Goal: Check status: Check status

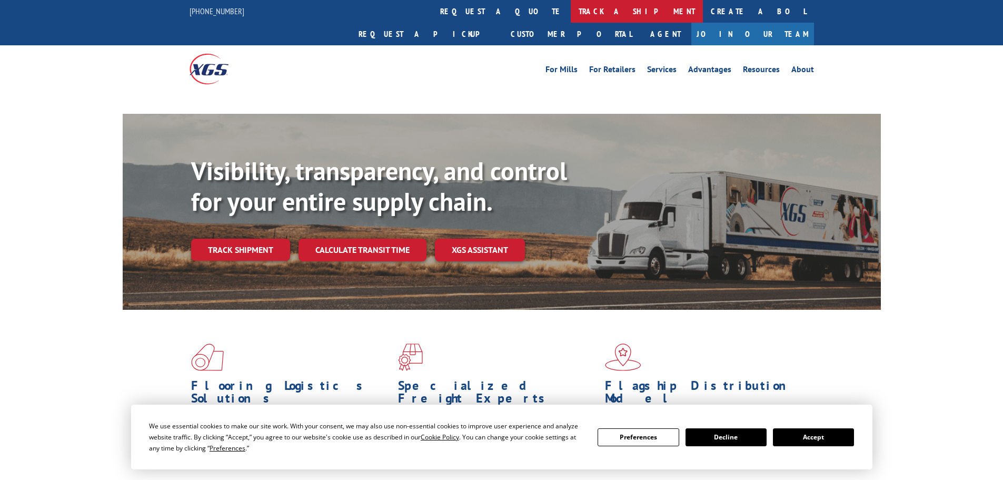
click at [571, 15] on link "track a shipment" at bounding box center [637, 11] width 132 height 23
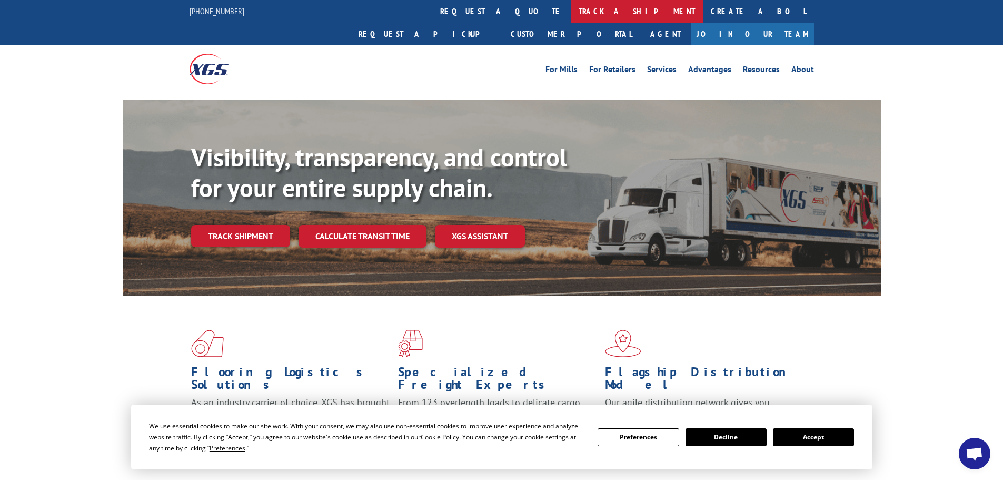
click at [571, 13] on link "track a shipment" at bounding box center [637, 11] width 132 height 23
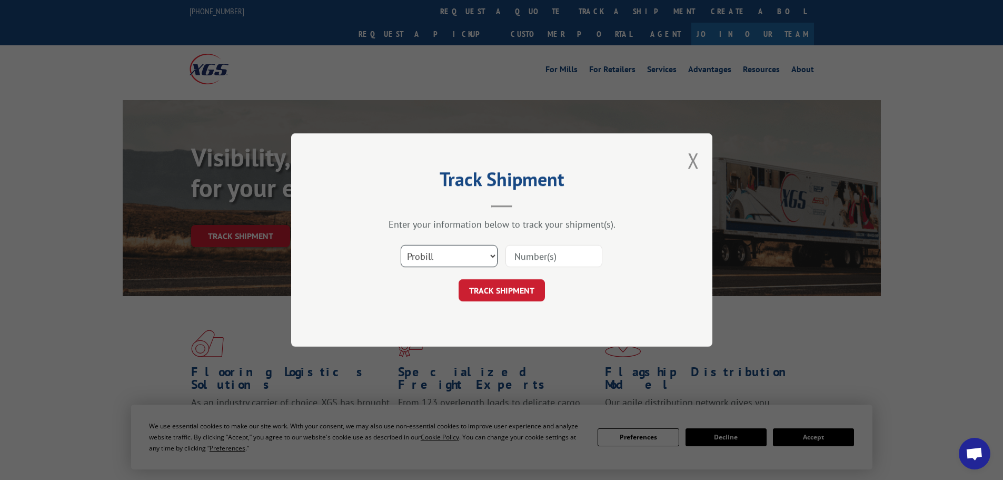
drag, startPoint x: 425, startPoint y: 259, endPoint x: 431, endPoint y: 261, distance: 6.8
click at [425, 259] on select "Select category... Probill BOL PO" at bounding box center [449, 256] width 97 height 22
select select "bol"
click at [401, 245] on select "Select category... Probill BOL PO" at bounding box center [449, 256] width 97 height 22
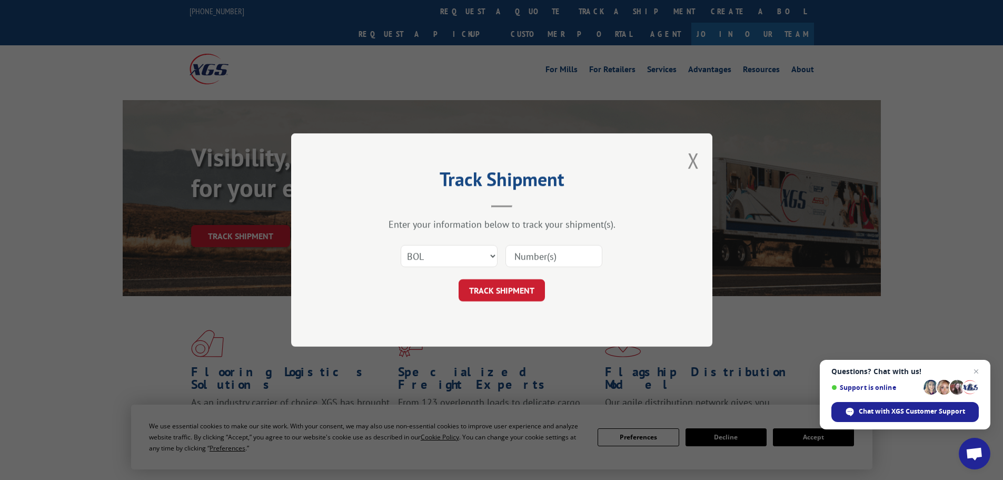
click at [528, 261] on input at bounding box center [554, 256] width 97 height 22
paste input "5211809"
type input "5211809"
click at [521, 302] on div "Track Shipment Enter your information below to track your shipment(s). Select c…" at bounding box center [501, 239] width 421 height 213
click at [525, 292] on button "TRACK SHIPMENT" at bounding box center [502, 290] width 86 height 22
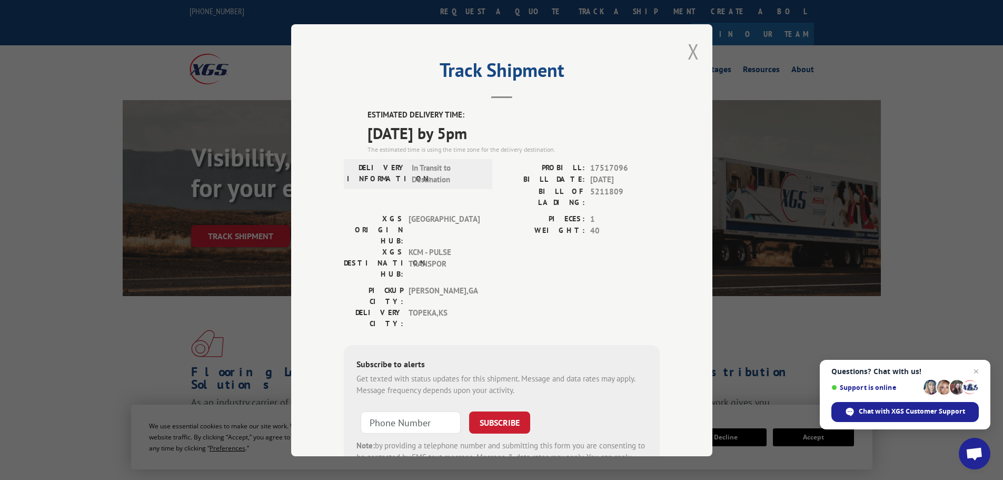
click at [694, 55] on button "Close modal" at bounding box center [694, 51] width 12 height 28
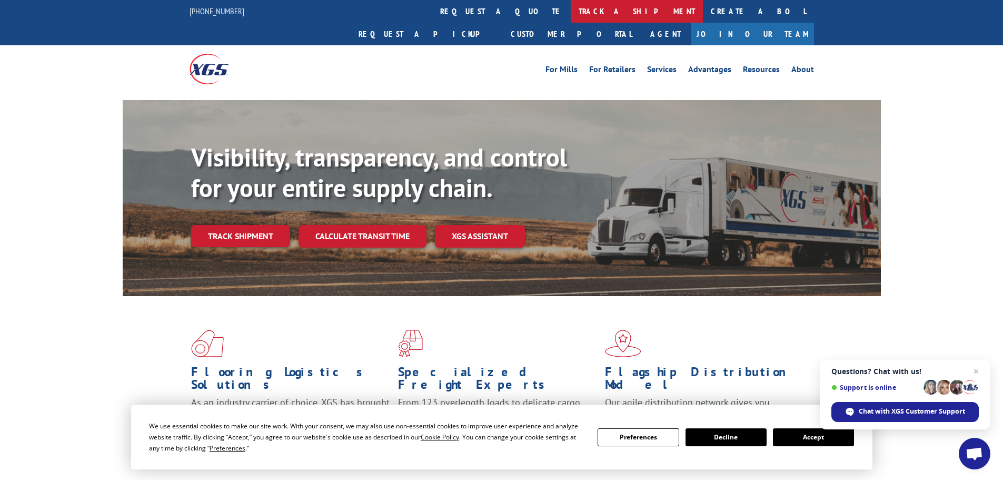
click at [571, 7] on link "track a shipment" at bounding box center [637, 11] width 132 height 23
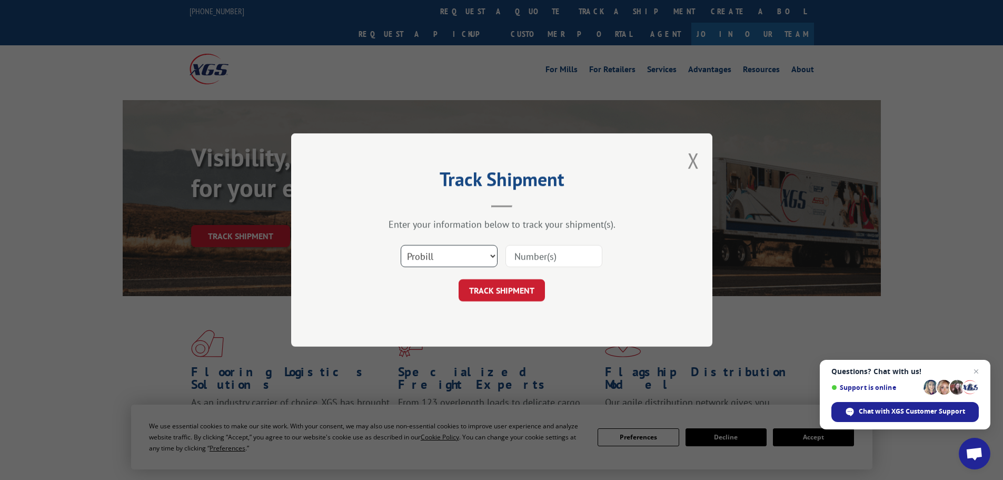
drag, startPoint x: 442, startPoint y: 260, endPoint x: 440, endPoint y: 265, distance: 5.5
click at [442, 260] on select "Select category... Probill BOL PO" at bounding box center [449, 256] width 97 height 22
select select "bol"
click at [401, 245] on select "Select category... Probill BOL PO" at bounding box center [449, 256] width 97 height 22
click at [535, 258] on input at bounding box center [554, 256] width 97 height 22
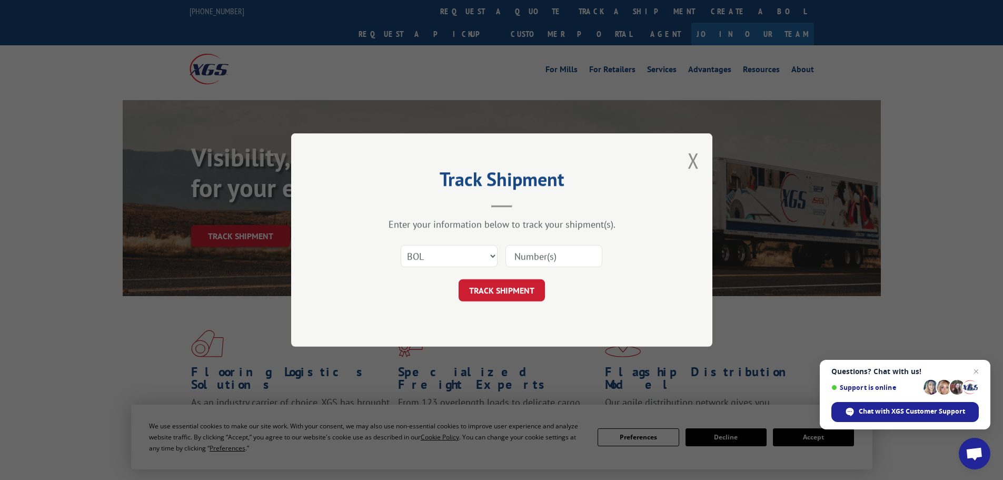
paste input "6026268"
type input "6026268"
click at [533, 296] on button "TRACK SHIPMENT" at bounding box center [502, 290] width 86 height 22
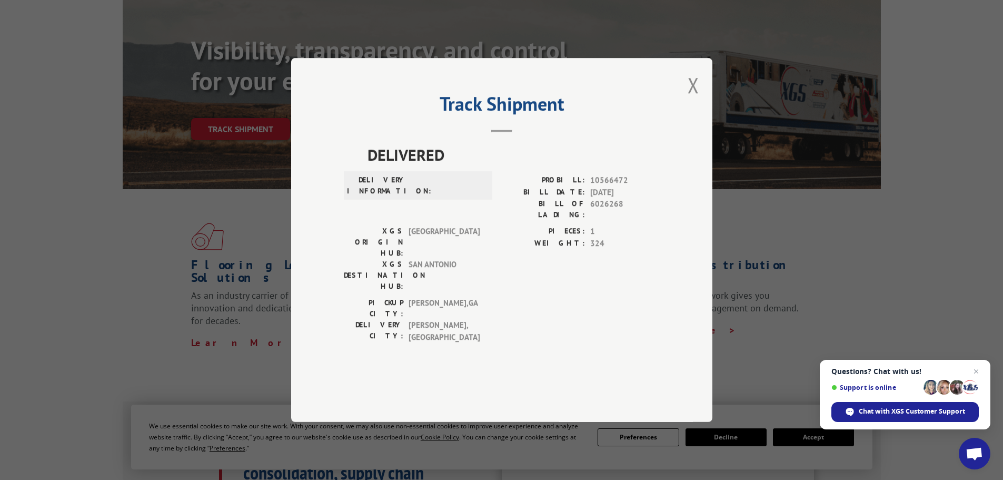
scroll to position [263, 0]
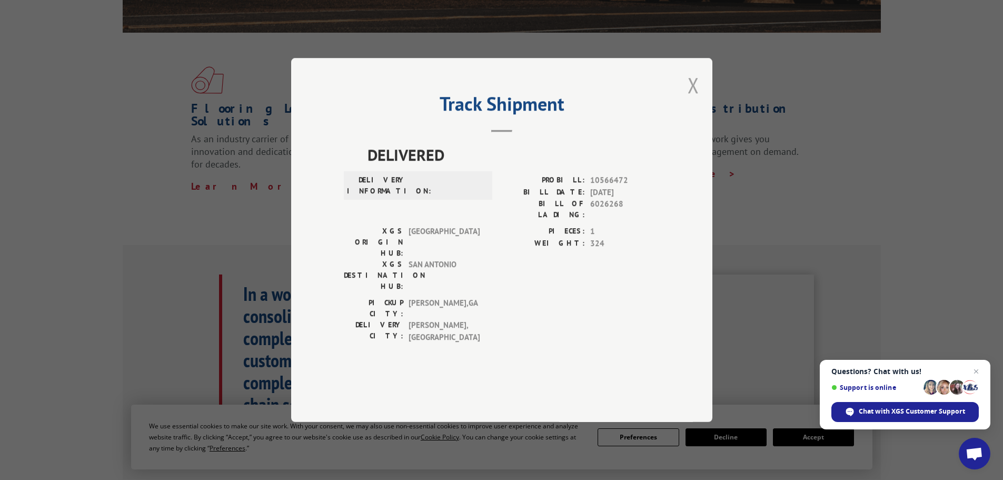
click at [688, 99] on button "Close modal" at bounding box center [694, 85] width 12 height 28
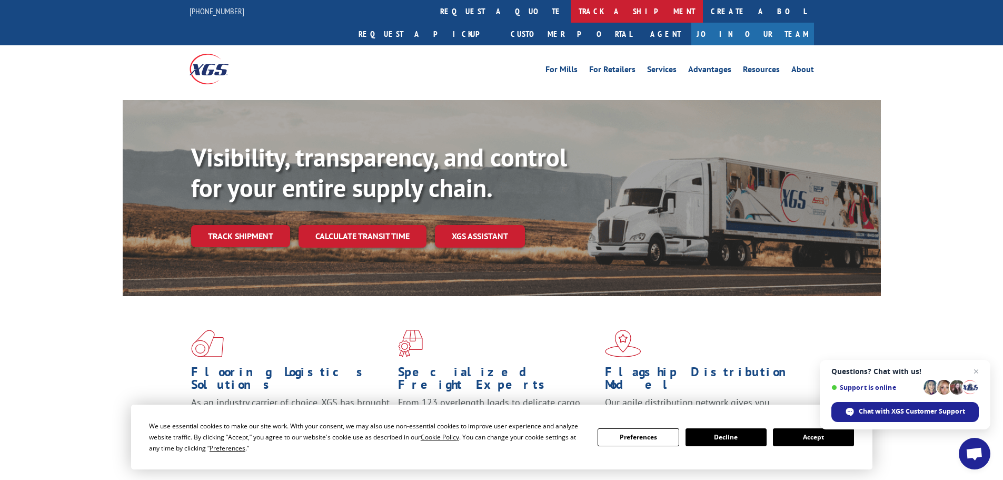
click at [571, 13] on link "track a shipment" at bounding box center [637, 11] width 132 height 23
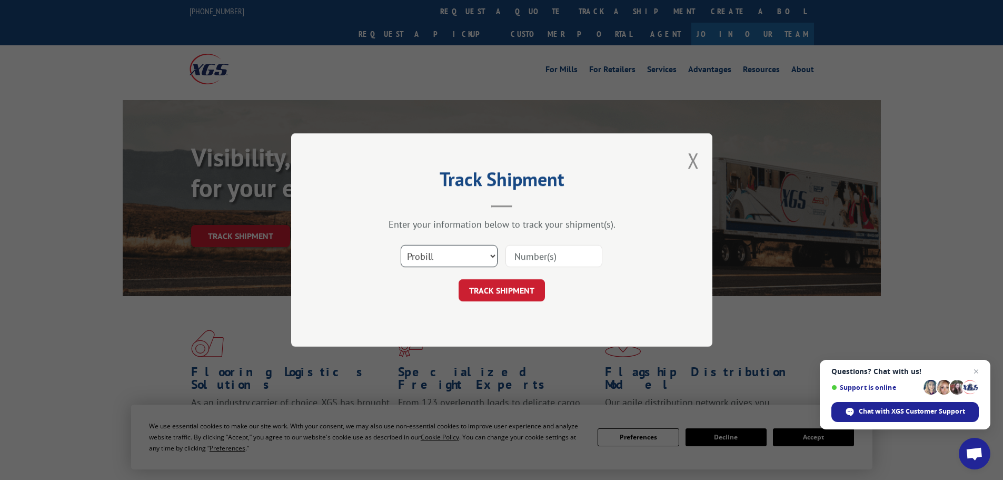
click at [434, 254] on select "Select category... Probill BOL PO" at bounding box center [449, 256] width 97 height 22
click at [401, 245] on select "Select category... Probill BOL PO" at bounding box center [449, 256] width 97 height 22
click at [522, 252] on input at bounding box center [554, 256] width 97 height 22
paste input "17471313"
type input "17471313"
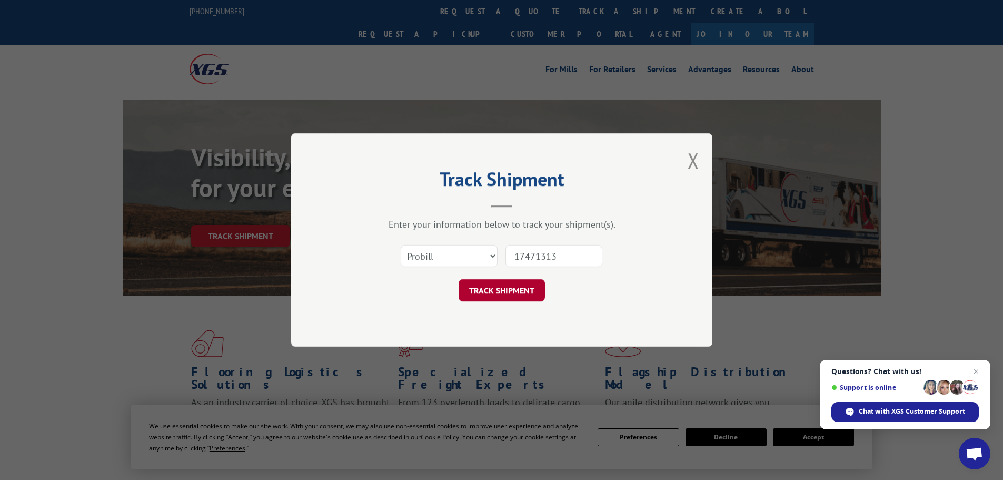
click at [524, 283] on button "TRACK SHIPMENT" at bounding box center [502, 290] width 86 height 22
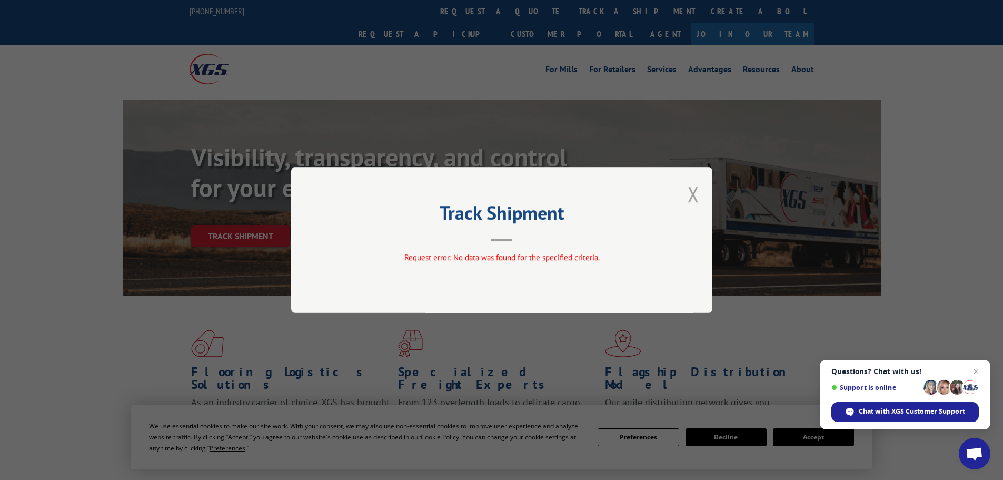
click at [693, 195] on button "Close modal" at bounding box center [694, 194] width 12 height 28
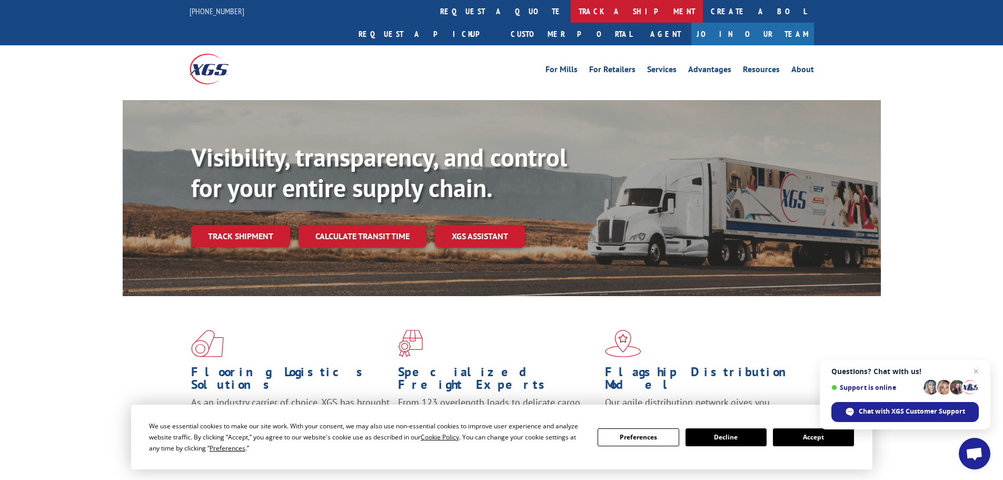
click at [571, 11] on link "track a shipment" at bounding box center [637, 11] width 132 height 23
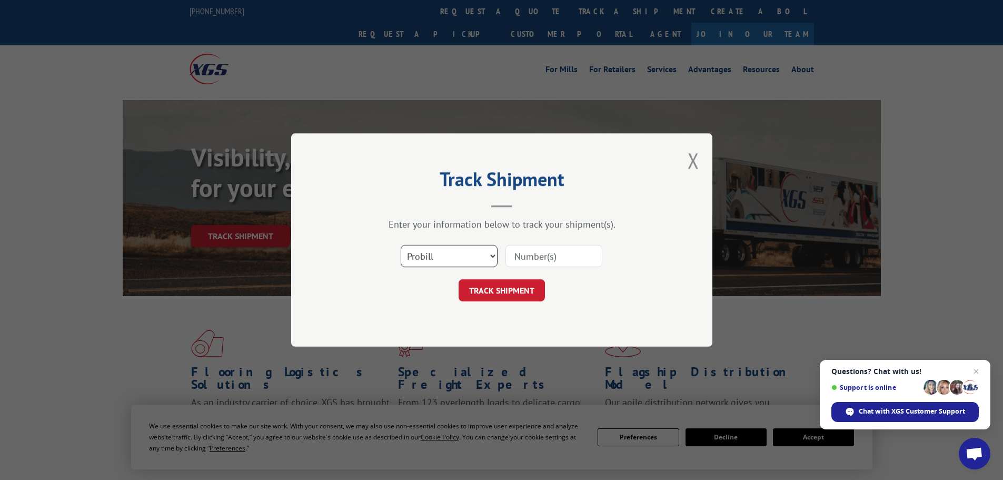
click at [476, 255] on select "Select category... Probill BOL PO" at bounding box center [449, 256] width 97 height 22
select select "bol"
click at [401, 245] on select "Select category... Probill BOL PO" at bounding box center [449, 256] width 97 height 22
click at [531, 254] on input at bounding box center [554, 256] width 97 height 22
paste input "17471313"
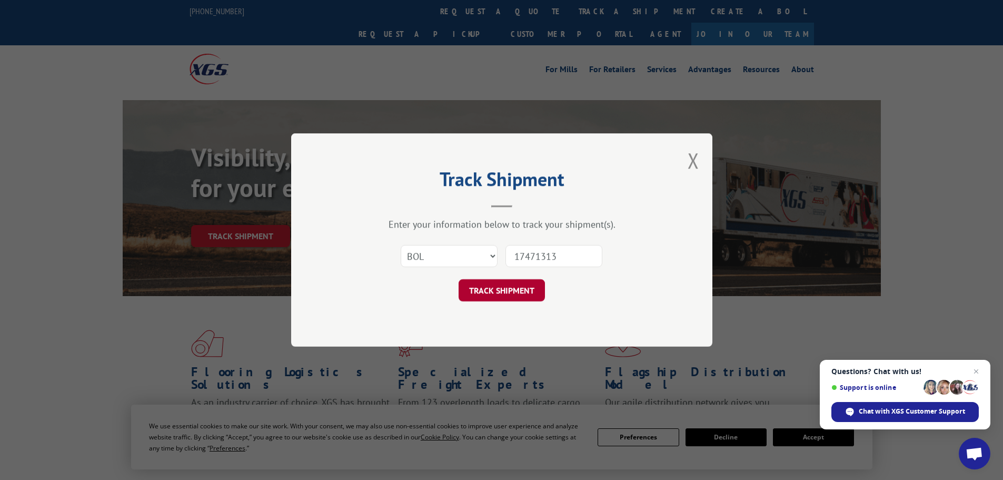
type input "17471313"
click at [527, 289] on button "TRACK SHIPMENT" at bounding box center [502, 290] width 86 height 22
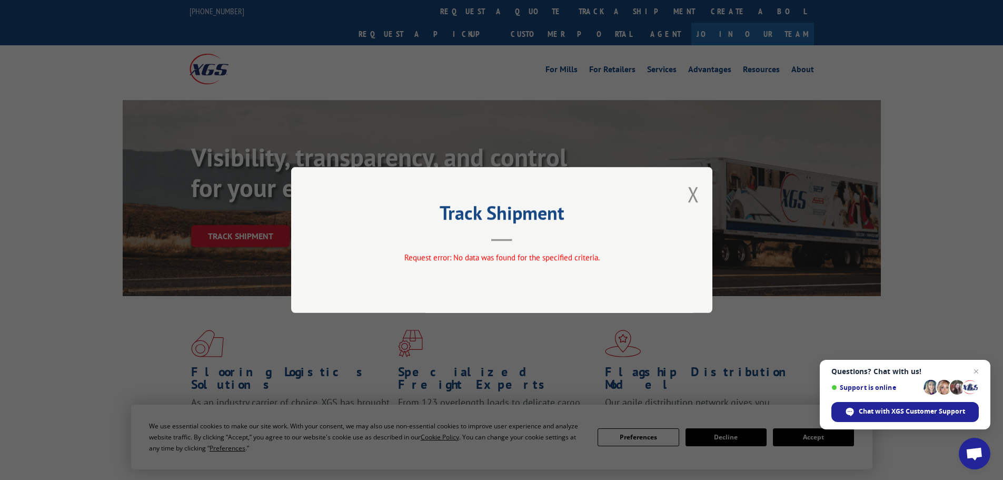
click at [687, 195] on div "Track Shipment Request error: No data was found for the specified criteria." at bounding box center [501, 240] width 421 height 146
click at [696, 199] on button "Close modal" at bounding box center [694, 194] width 12 height 28
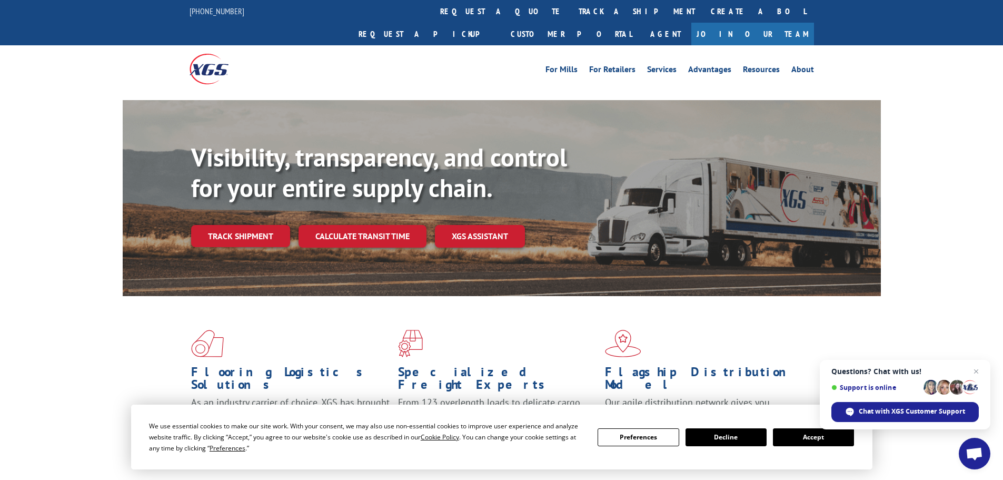
drag, startPoint x: 473, startPoint y: 15, endPoint x: 464, endPoint y: 46, distance: 32.2
click at [571, 15] on link "track a shipment" at bounding box center [637, 11] width 132 height 23
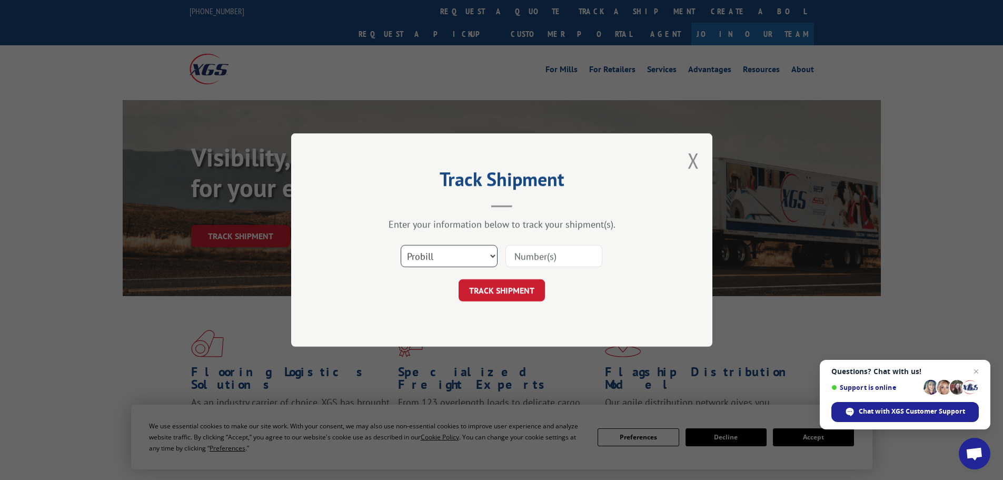
click at [431, 261] on select "Select category... Probill BOL PO" at bounding box center [449, 256] width 97 height 22
select select "bol"
click at [401, 245] on select "Select category... Probill BOL PO" at bounding box center [449, 256] width 97 height 22
click at [525, 254] on input at bounding box center [554, 256] width 97 height 22
paste input "6026268"
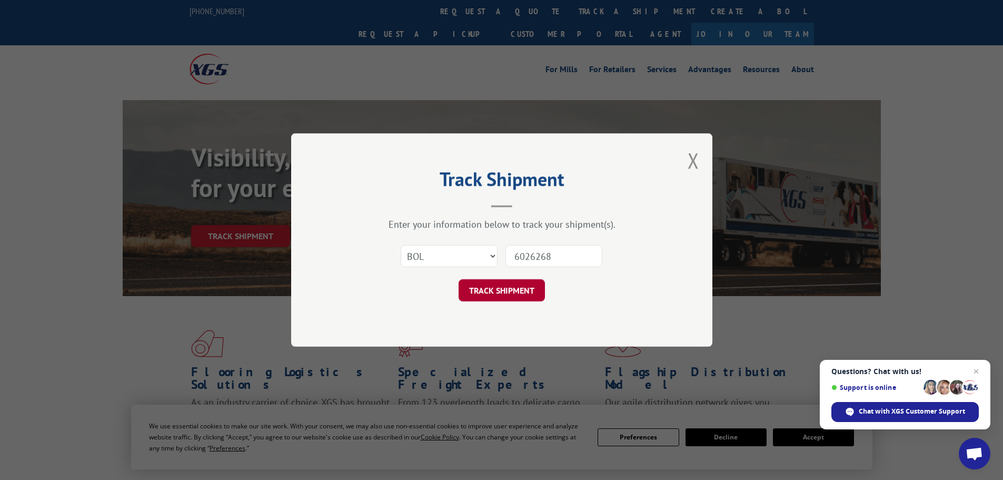
type input "6026268"
click at [529, 291] on button "TRACK SHIPMENT" at bounding box center [502, 290] width 86 height 22
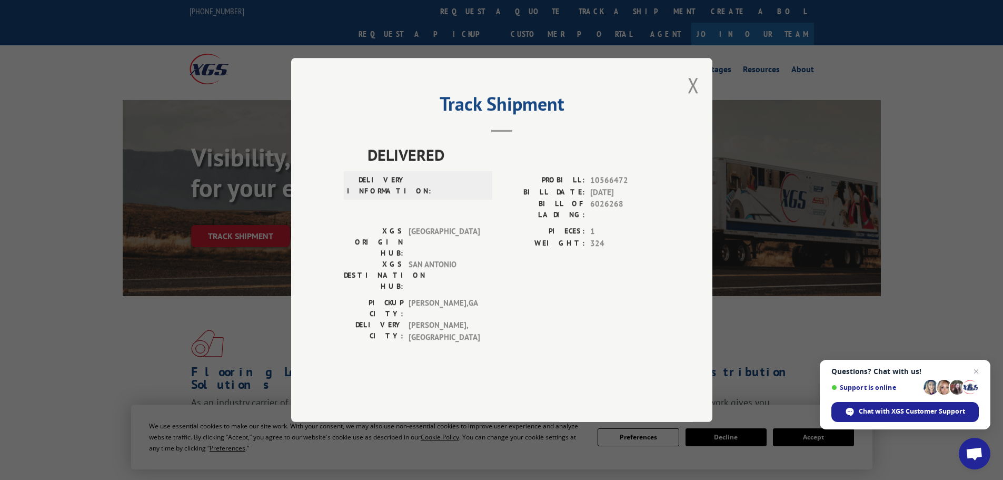
click at [702, 110] on div "Track Shipment DELIVERED DELIVERY INFORMATION: PROBILL: 10566472 BILL DATE: [DA…" at bounding box center [501, 240] width 421 height 364
click at [691, 99] on button "Close modal" at bounding box center [694, 85] width 12 height 28
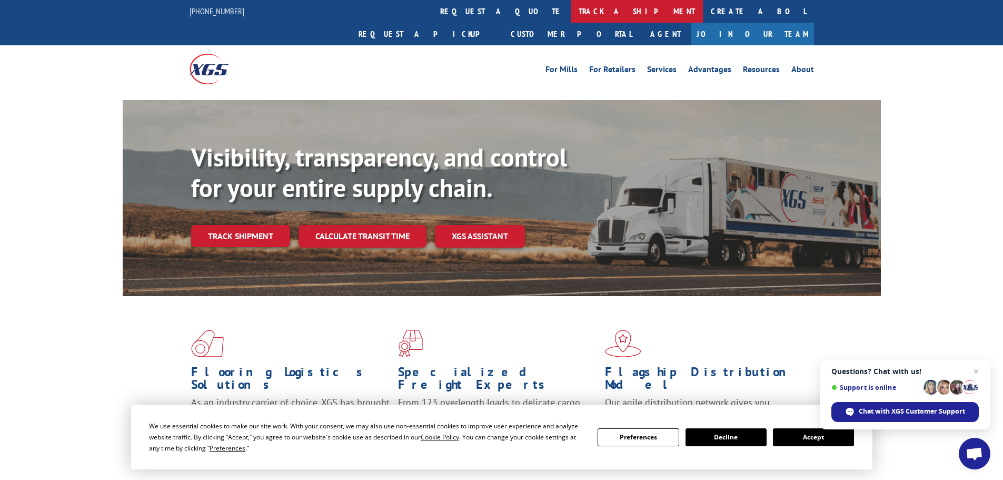
click at [571, 11] on link "track a shipment" at bounding box center [637, 11] width 132 height 23
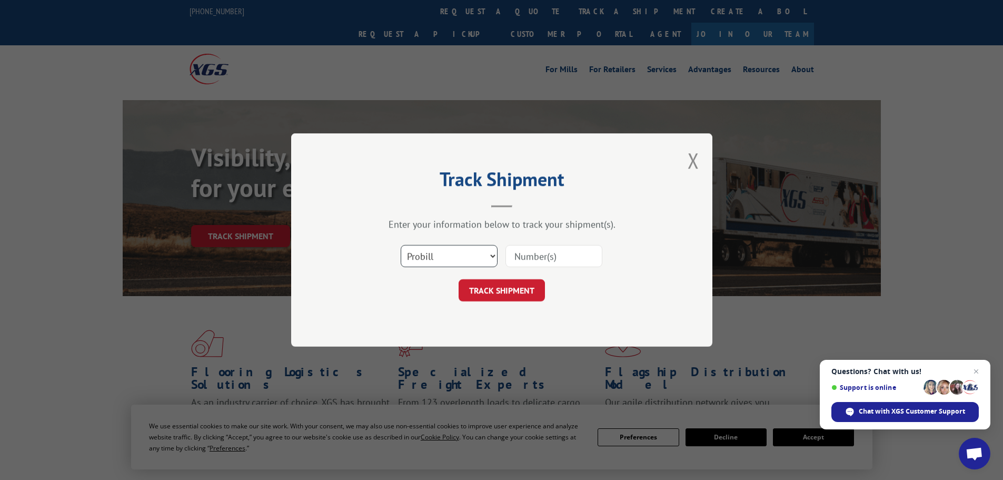
click at [462, 256] on select "Select category... Probill BOL PO" at bounding box center [449, 256] width 97 height 22
click at [401, 245] on select "Select category... Probill BOL PO" at bounding box center [449, 256] width 97 height 22
click at [531, 246] on input at bounding box center [554, 256] width 97 height 22
paste input "6026268"
type input "6026268"
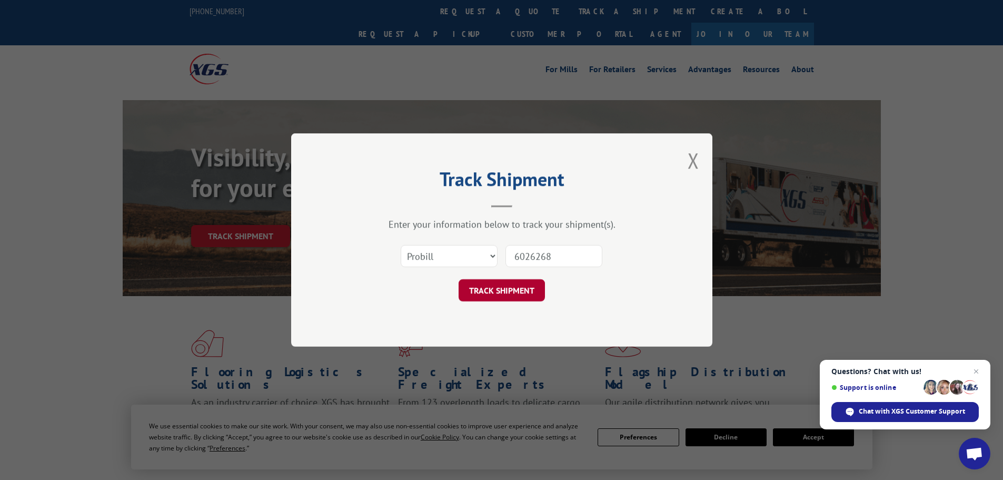
click at [524, 293] on button "TRACK SHIPMENT" at bounding box center [502, 290] width 86 height 22
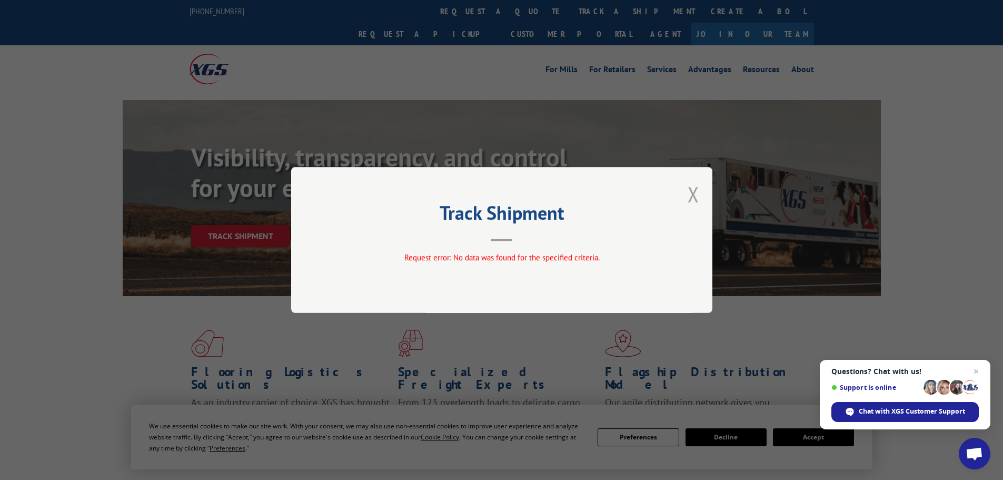
click at [683, 197] on div "Track Shipment Request error: No data was found for the specified criteria." at bounding box center [501, 240] width 421 height 146
click at [695, 199] on button "Close modal" at bounding box center [694, 194] width 12 height 28
